Goal: Task Accomplishment & Management: Use online tool/utility

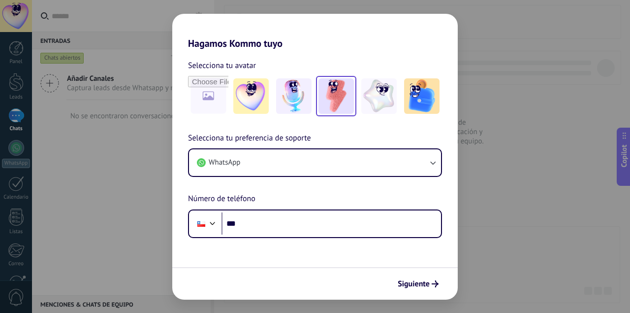
click at [338, 99] on img at bounding box center [336, 95] width 35 height 35
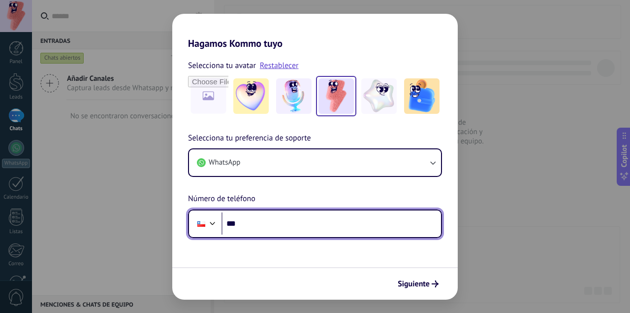
click at [295, 223] on input "***" at bounding box center [332, 223] width 220 height 23
type input "**********"
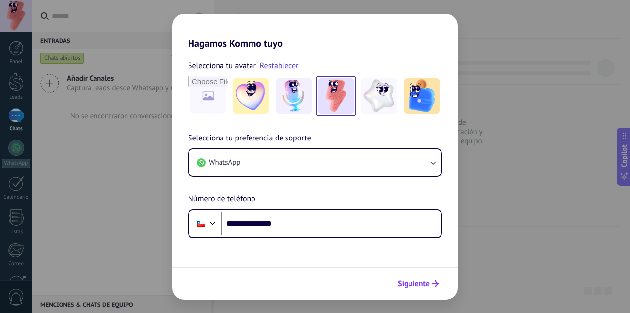
click at [417, 280] on span "Siguiente" at bounding box center [414, 283] width 32 height 7
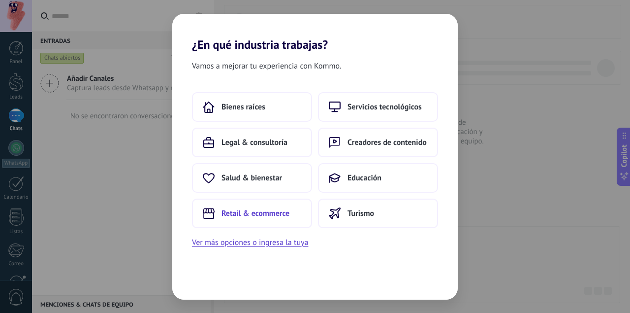
click at [274, 218] on span "Retail & ecommerce" at bounding box center [256, 213] width 68 height 10
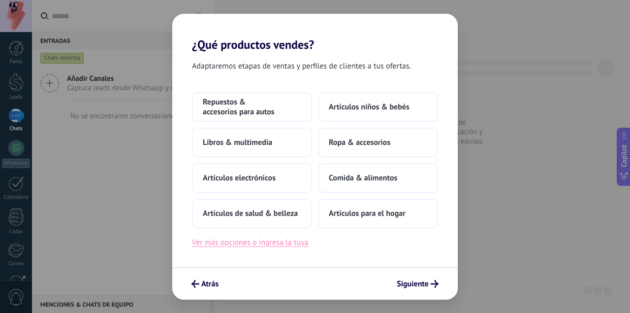
click at [279, 248] on button "Ver más opciones o ingresa la tuya" at bounding box center [250, 242] width 116 height 13
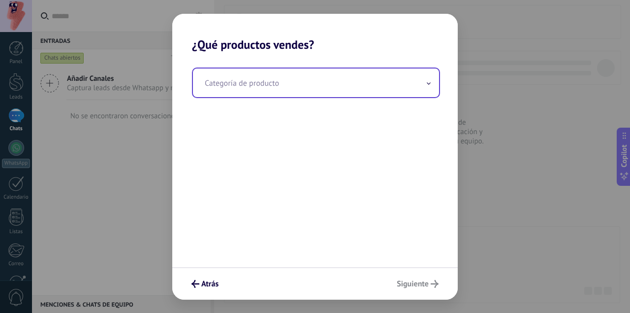
click at [299, 81] on input "text" at bounding box center [316, 82] width 246 height 29
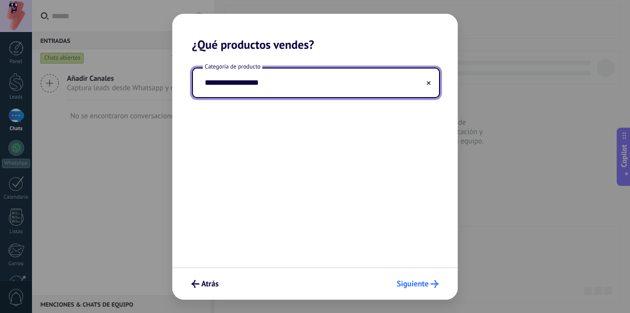
type input "**********"
click at [413, 287] on span "Siguiente" at bounding box center [413, 283] width 32 height 7
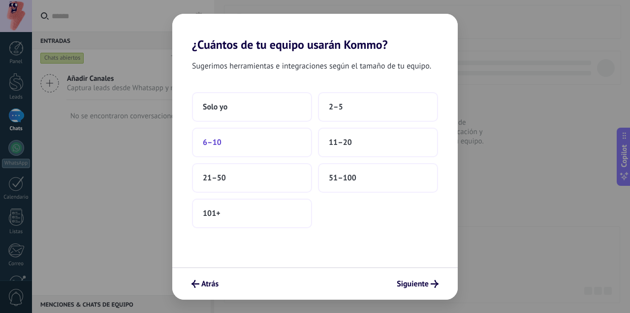
click at [267, 139] on button "6–10" at bounding box center [252, 143] width 120 height 30
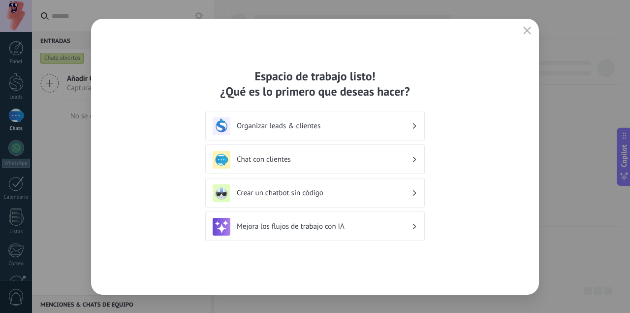
click at [334, 127] on h3 "Organizar leads & clientes" at bounding box center [324, 125] width 175 height 9
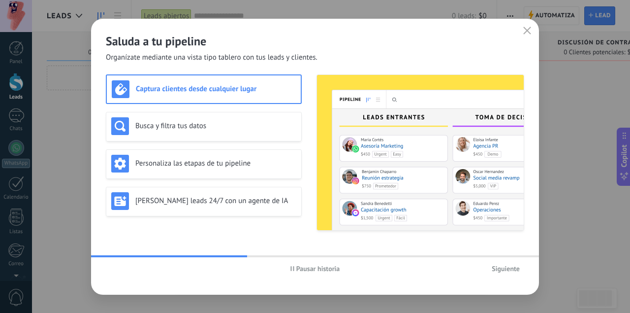
click at [515, 269] on span "Siguiente" at bounding box center [506, 268] width 28 height 7
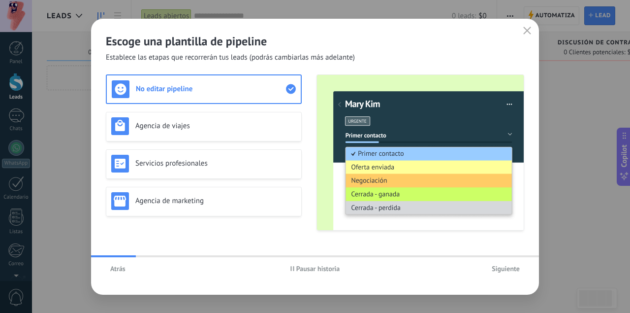
click at [515, 270] on span "Siguiente" at bounding box center [506, 268] width 28 height 7
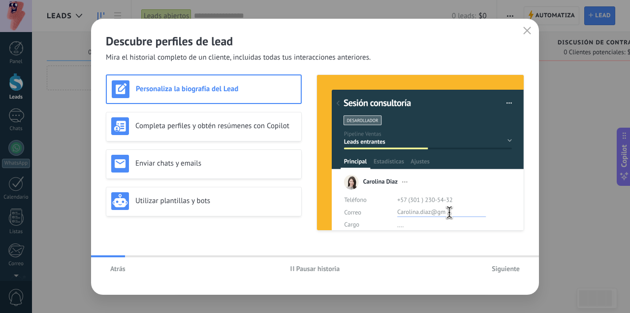
click at [515, 270] on span "Siguiente" at bounding box center [506, 268] width 28 height 7
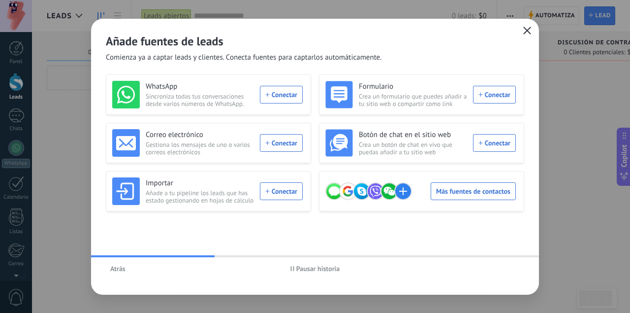
click at [525, 35] on button "button" at bounding box center [527, 31] width 13 height 14
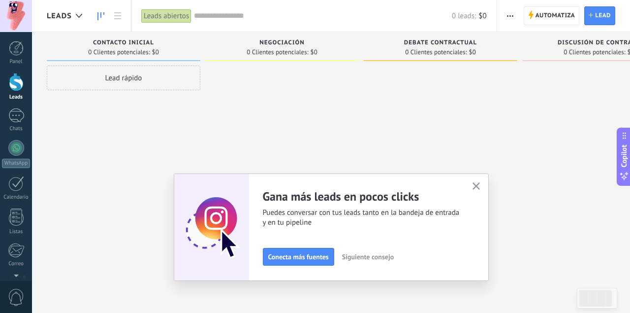
scroll to position [97, 0]
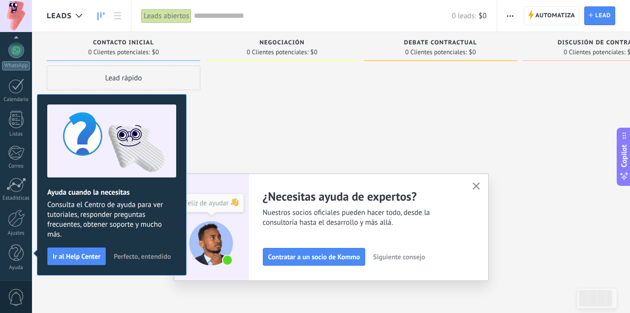
click at [136, 256] on span "Perfecto, entendido" at bounding box center [142, 256] width 57 height 7
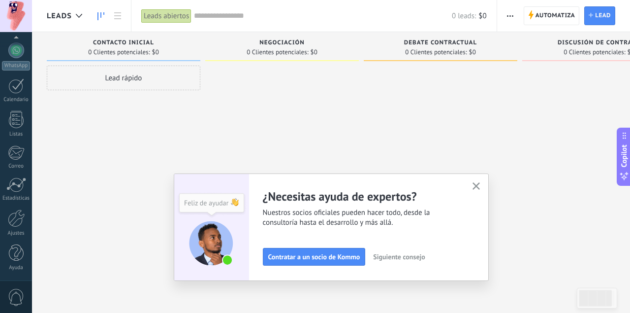
scroll to position [0, 0]
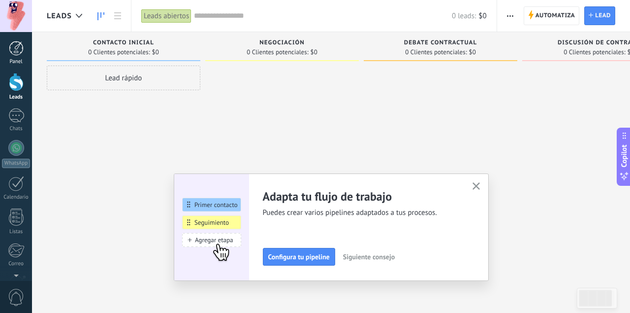
click at [17, 60] on div "Panel" at bounding box center [16, 62] width 29 height 6
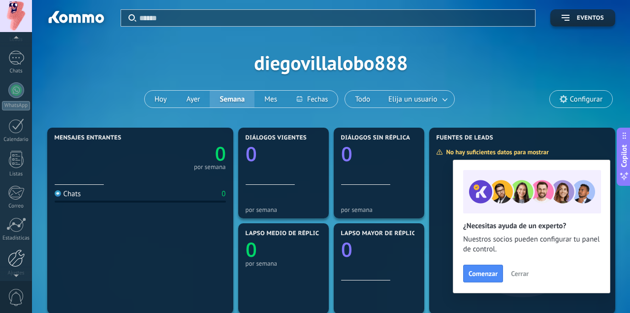
scroll to position [59, 0]
click at [17, 99] on div "WhatsApp" at bounding box center [16, 95] width 32 height 28
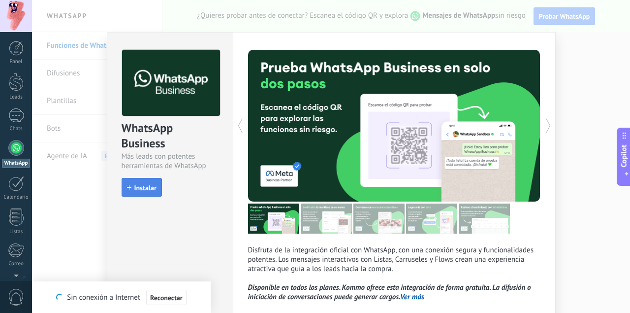
click at [142, 195] on button "Instalar" at bounding box center [142, 187] width 40 height 19
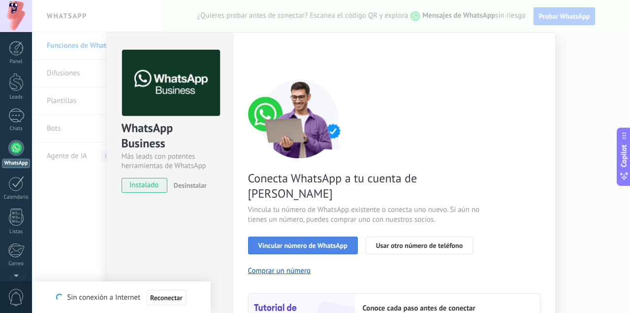
click at [321, 236] on button "Vincular número de WhatsApp" at bounding box center [303, 245] width 110 height 18
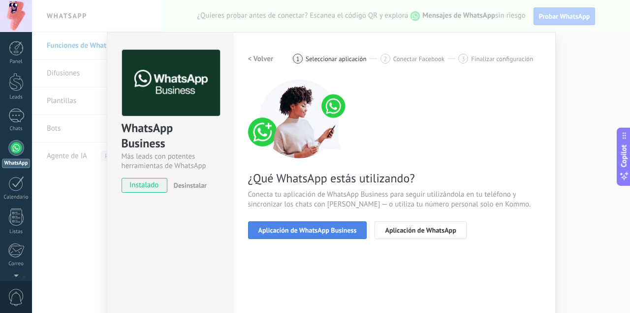
click at [331, 231] on span "Aplicación de WhatsApp Business" at bounding box center [307, 229] width 98 height 7
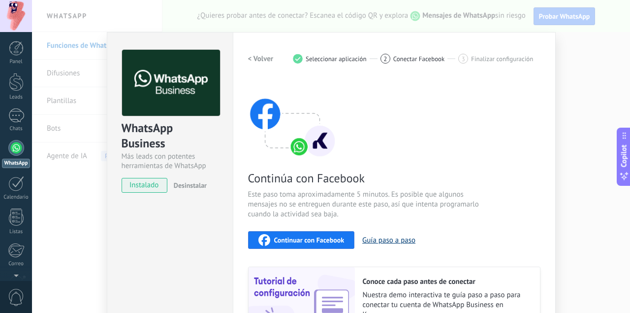
click at [375, 239] on button "Guía paso a paso" at bounding box center [388, 239] width 53 height 9
click at [151, 187] on span "instalado" at bounding box center [144, 185] width 45 height 15
click at [10, 162] on div "WhatsApp" at bounding box center [16, 163] width 28 height 9
click at [78, 69] on div "WhatsApp Business Más leads con potentes herramientas de WhatsApp instalado Des…" at bounding box center [331, 156] width 598 height 313
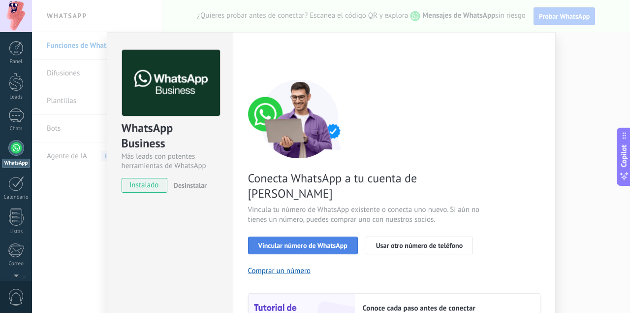
click at [321, 242] on span "Vincular número de WhatsApp" at bounding box center [302, 245] width 89 height 7
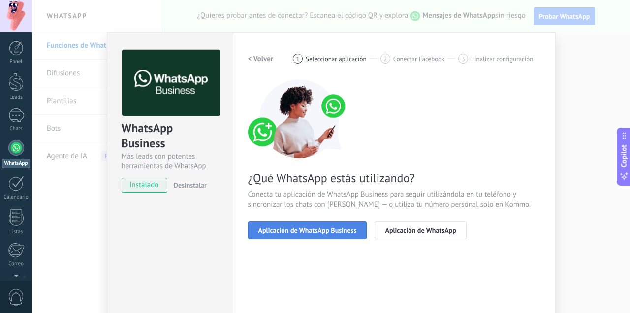
click at [342, 235] on button "Aplicación de WhatsApp Business" at bounding box center [307, 230] width 119 height 18
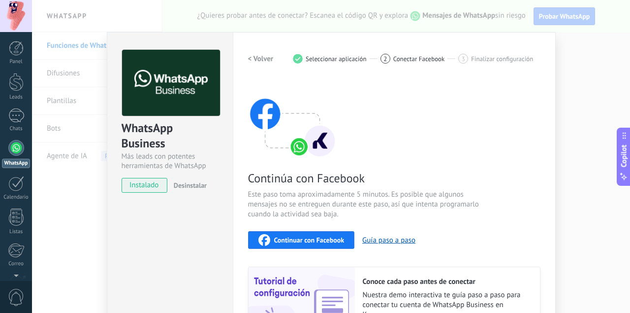
click at [329, 238] on span "Continuar con Facebook" at bounding box center [309, 239] width 70 height 7
